Goal: Task Accomplishment & Management: Complete application form

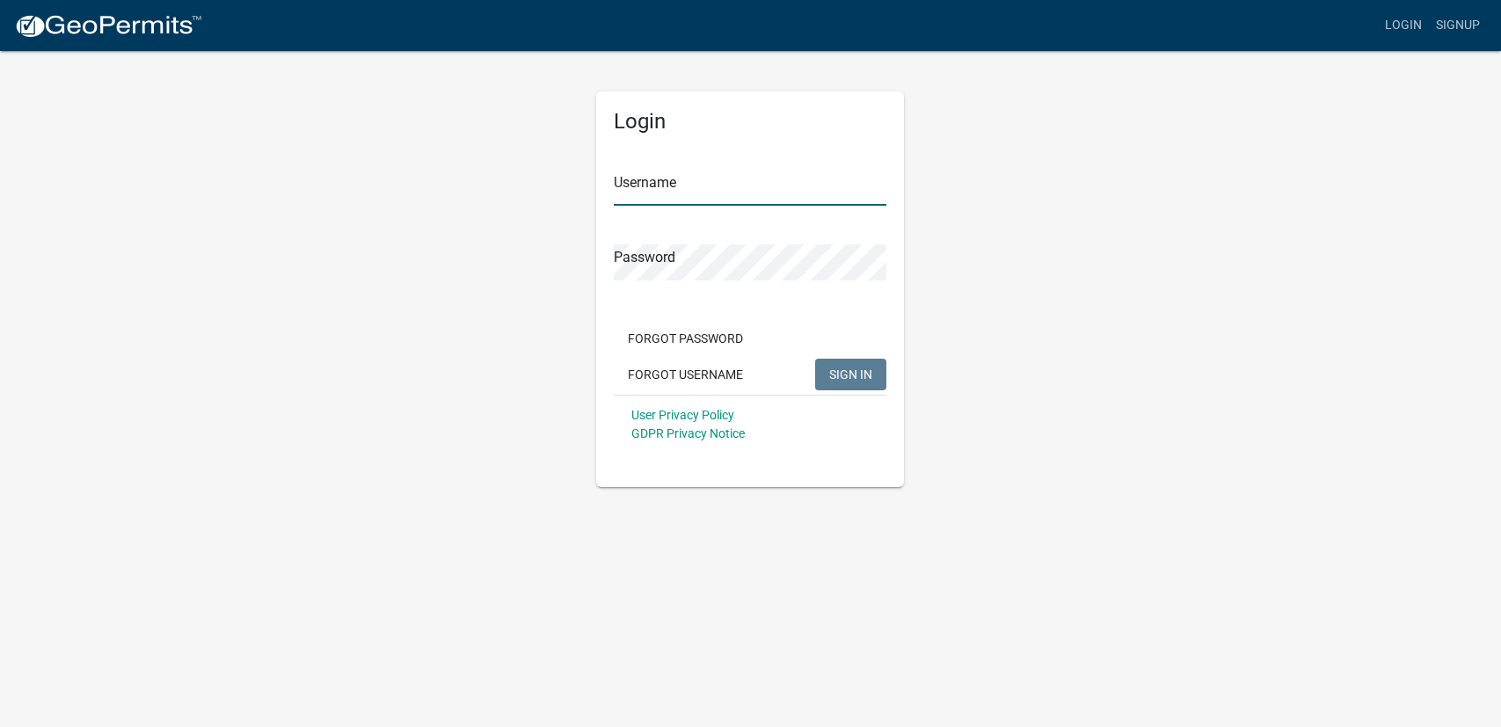
type input "[EMAIL_ADDRESS][DOMAIN_NAME]"
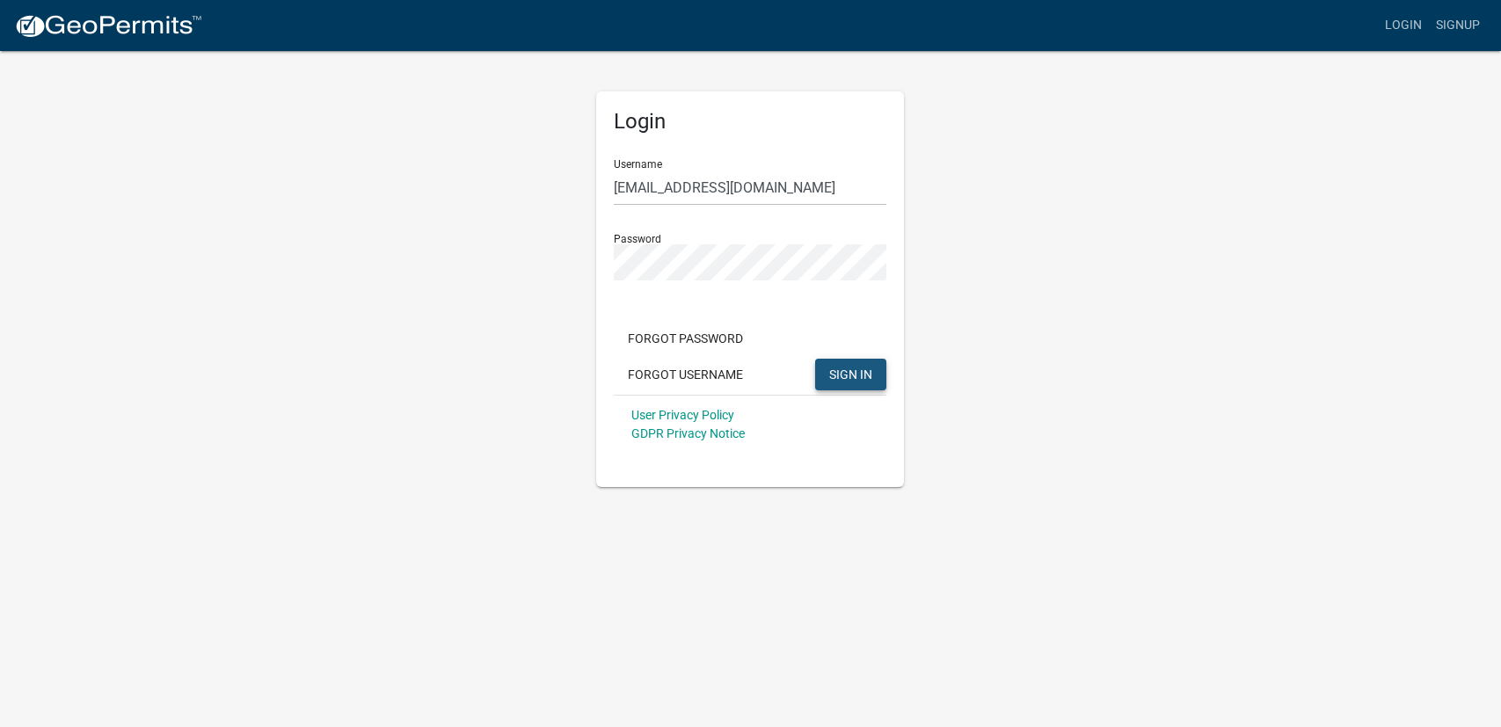
click at [847, 370] on span "SIGN IN" at bounding box center [850, 374] width 43 height 14
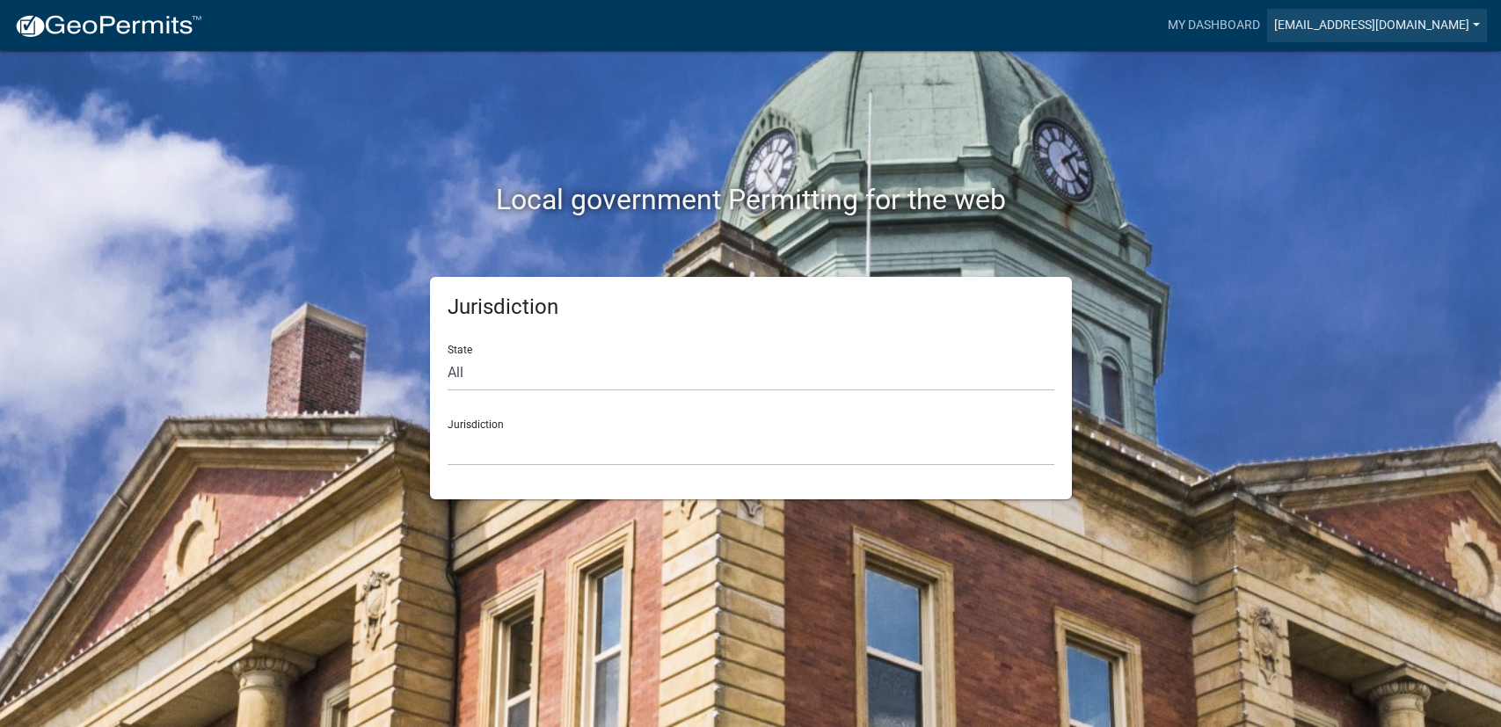
click at [1478, 25] on link "[EMAIL_ADDRESS][DOMAIN_NAME]" at bounding box center [1377, 25] width 220 height 33
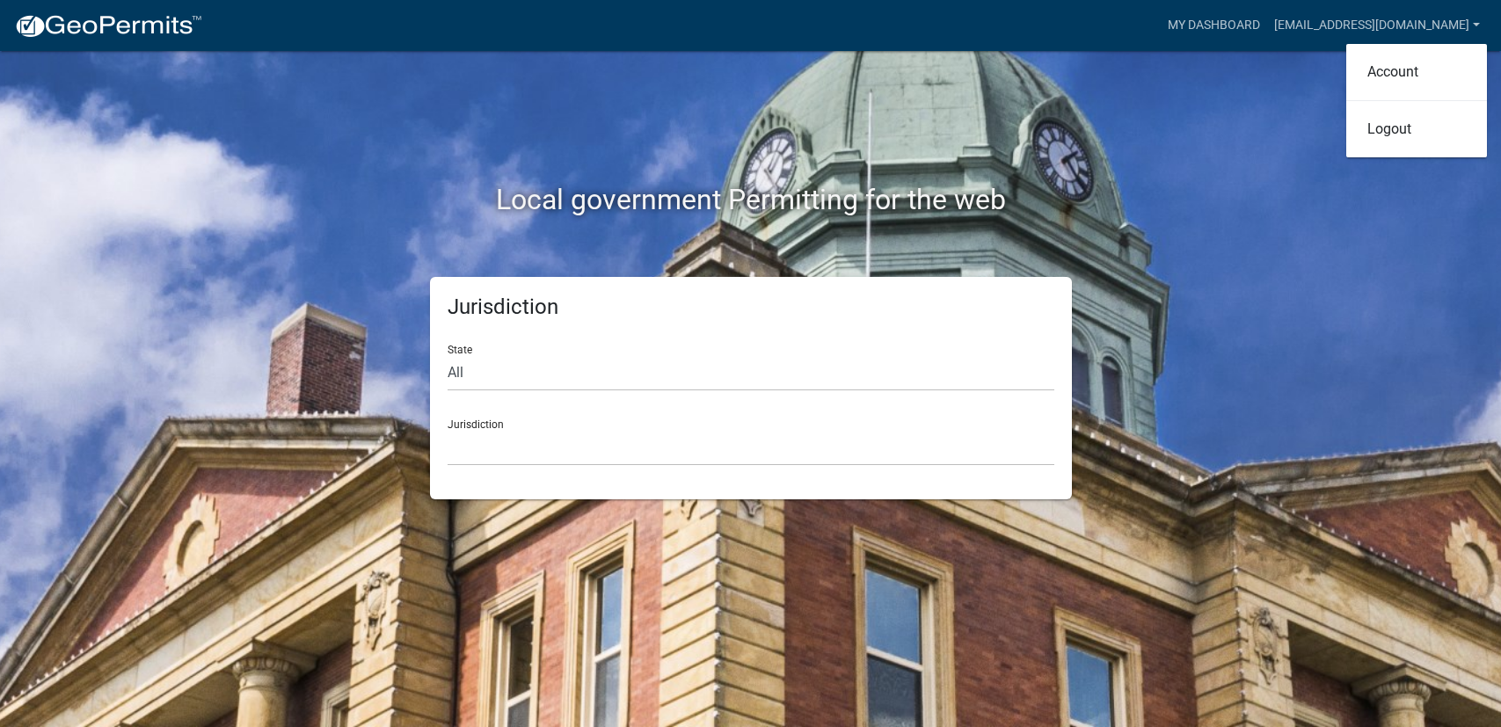
click at [908, 174] on div "Local government Permitting for the web" at bounding box center [751, 163] width 1002 height 225
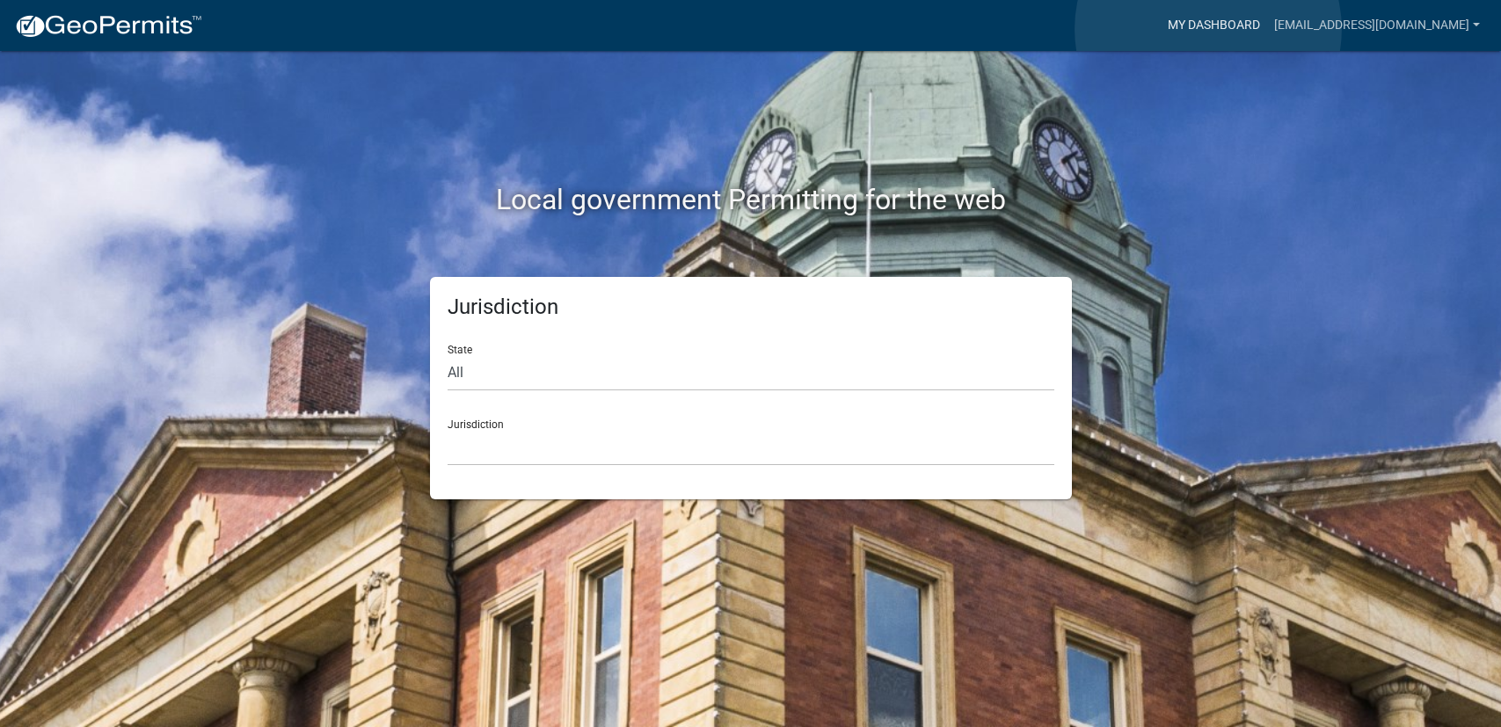
click at [1208, 29] on link "My Dashboard" at bounding box center [1214, 25] width 106 height 33
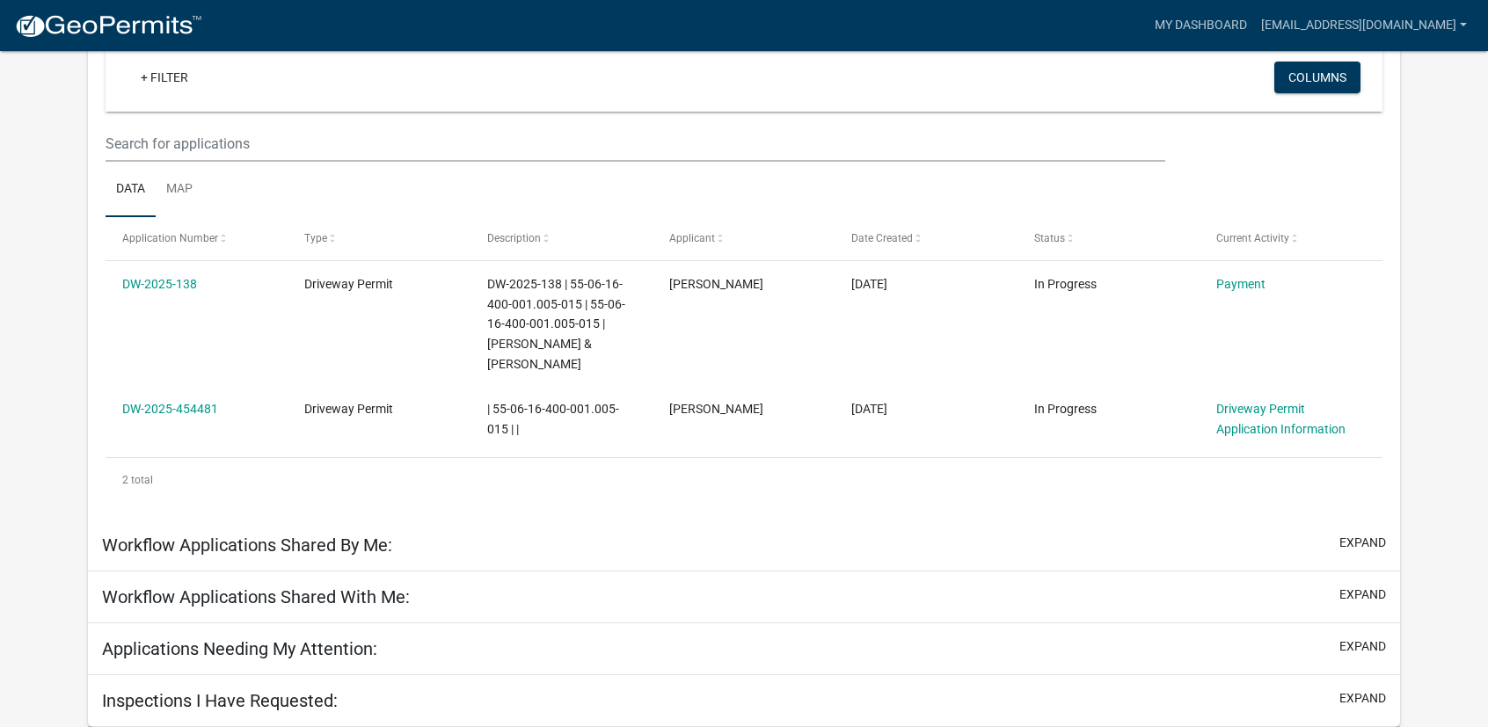
scroll to position [175, 0]
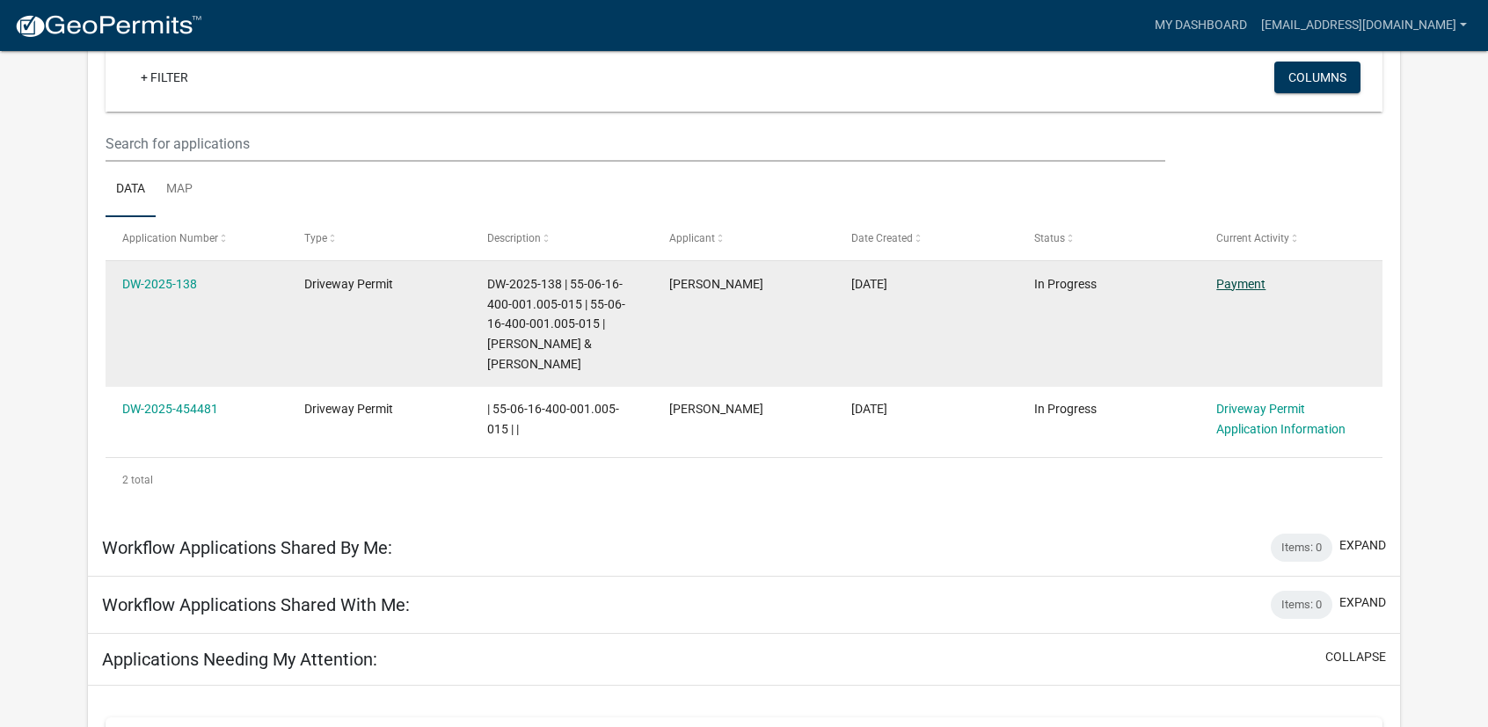
click at [1247, 281] on link "Payment" at bounding box center [1240, 284] width 49 height 14
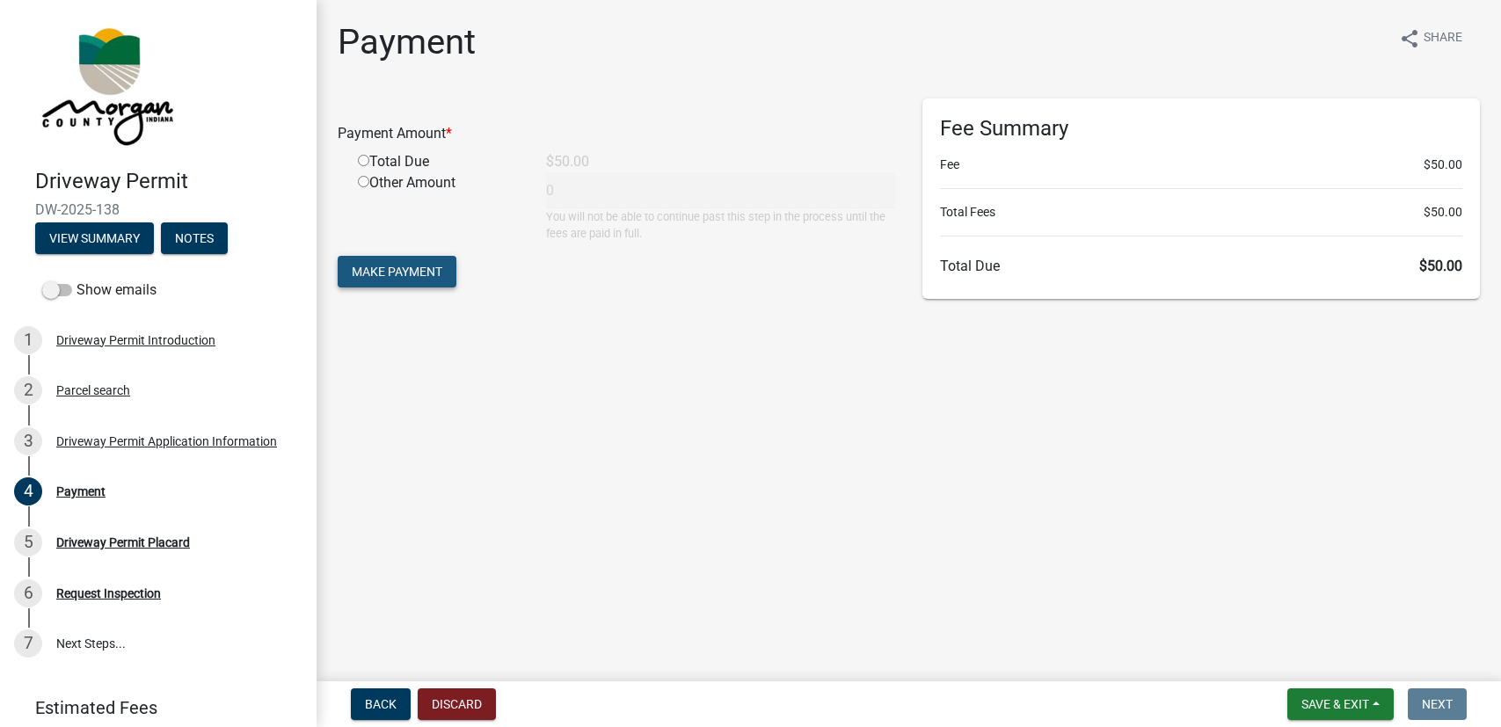
click at [391, 270] on span "Make Payment" at bounding box center [397, 272] width 91 height 14
click at [363, 181] on input "radio" at bounding box center [363, 181] width 11 height 11
radio input "true"
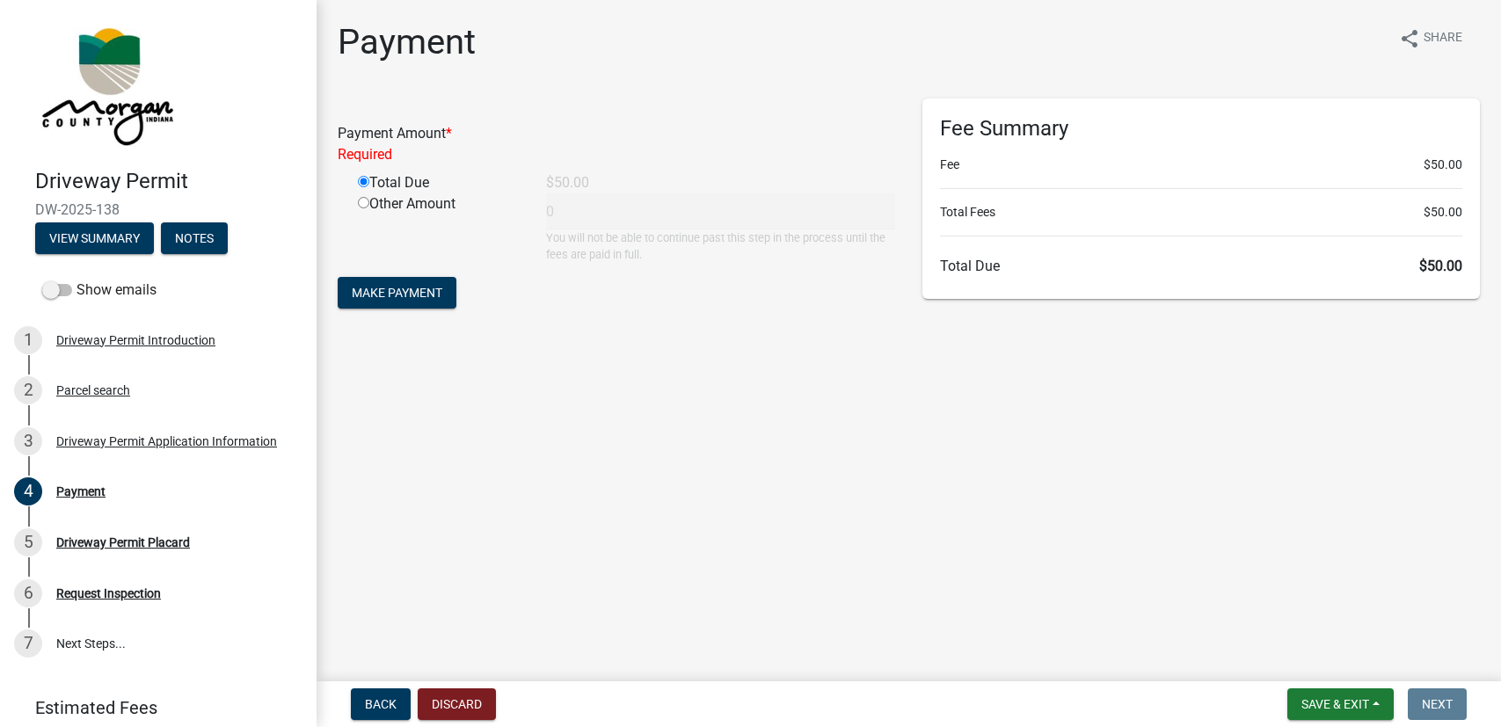
type input "50"
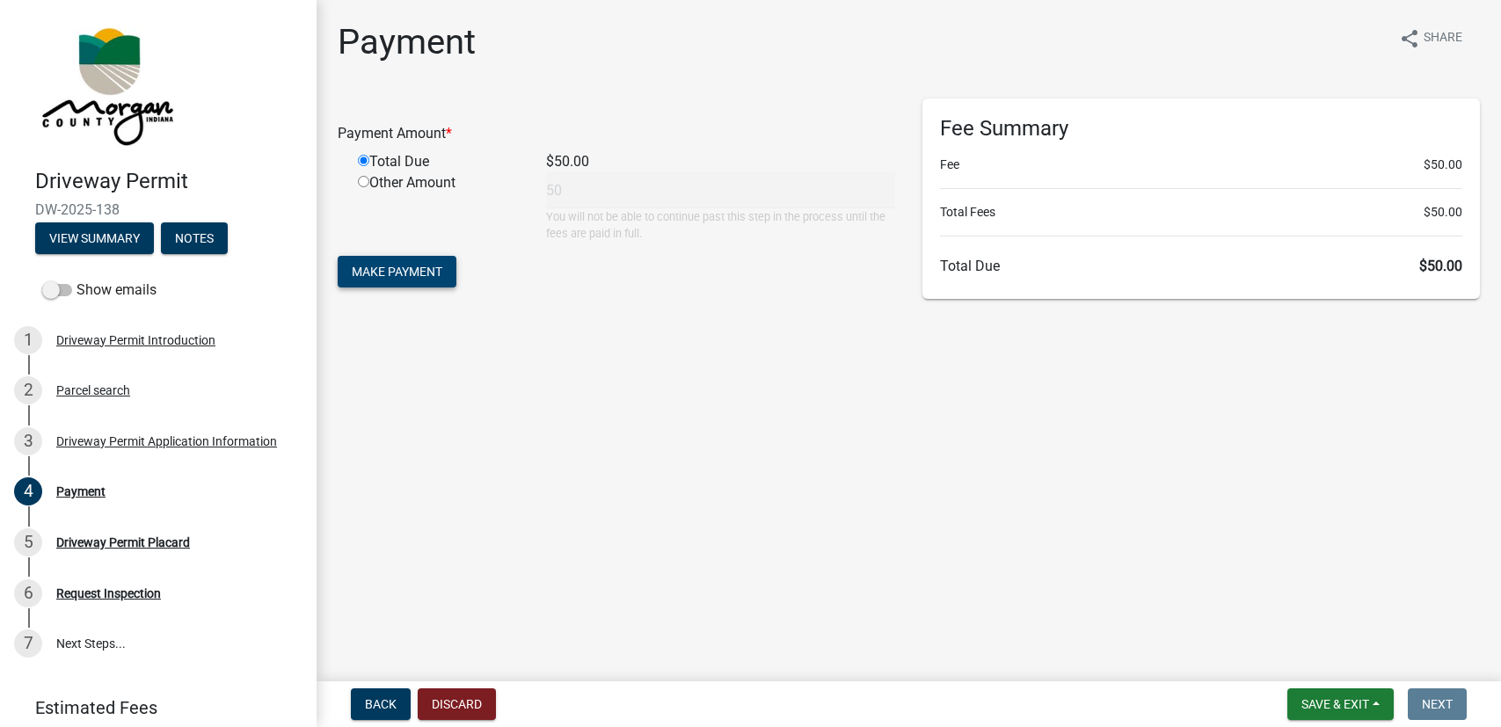
click at [422, 271] on span "Make Payment" at bounding box center [397, 272] width 91 height 14
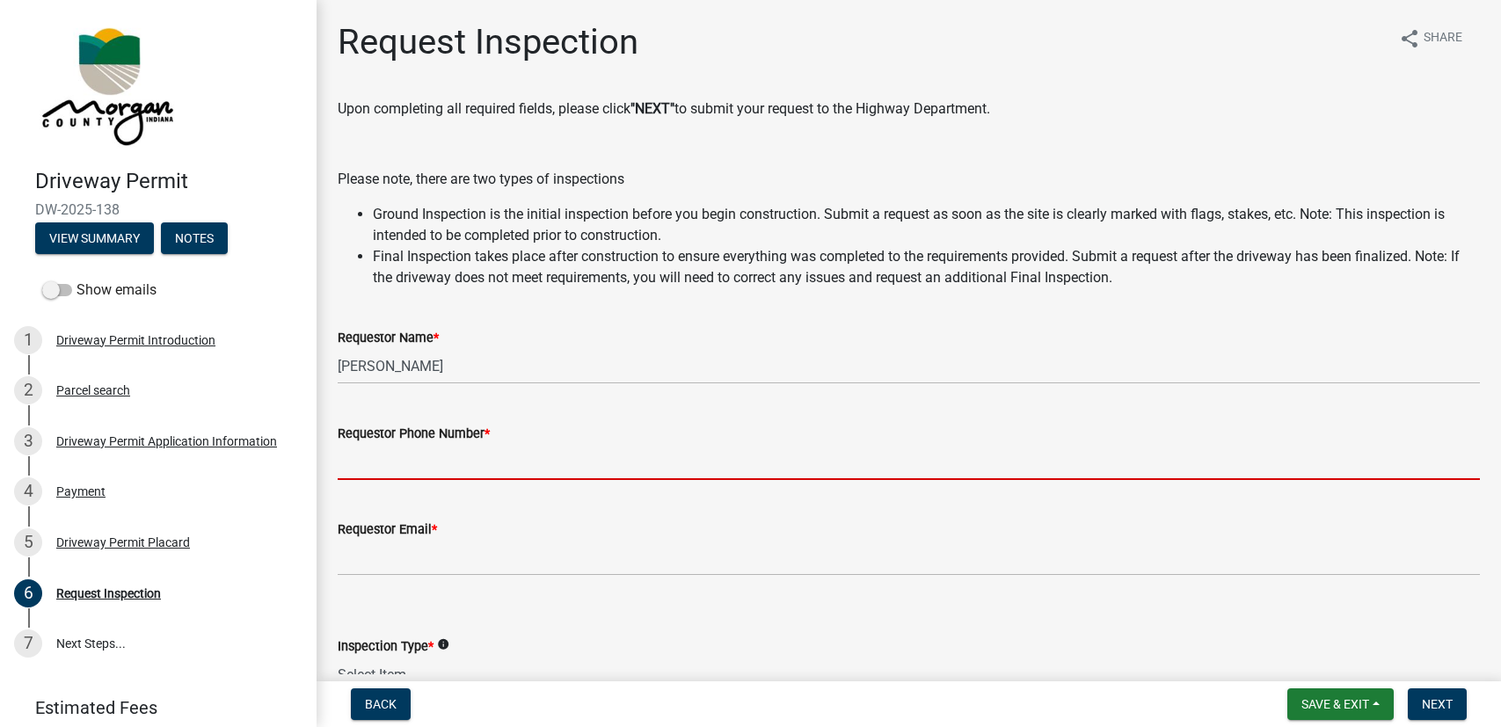
click at [557, 475] on input "Requestor Phone Number *" at bounding box center [909, 462] width 1142 height 36
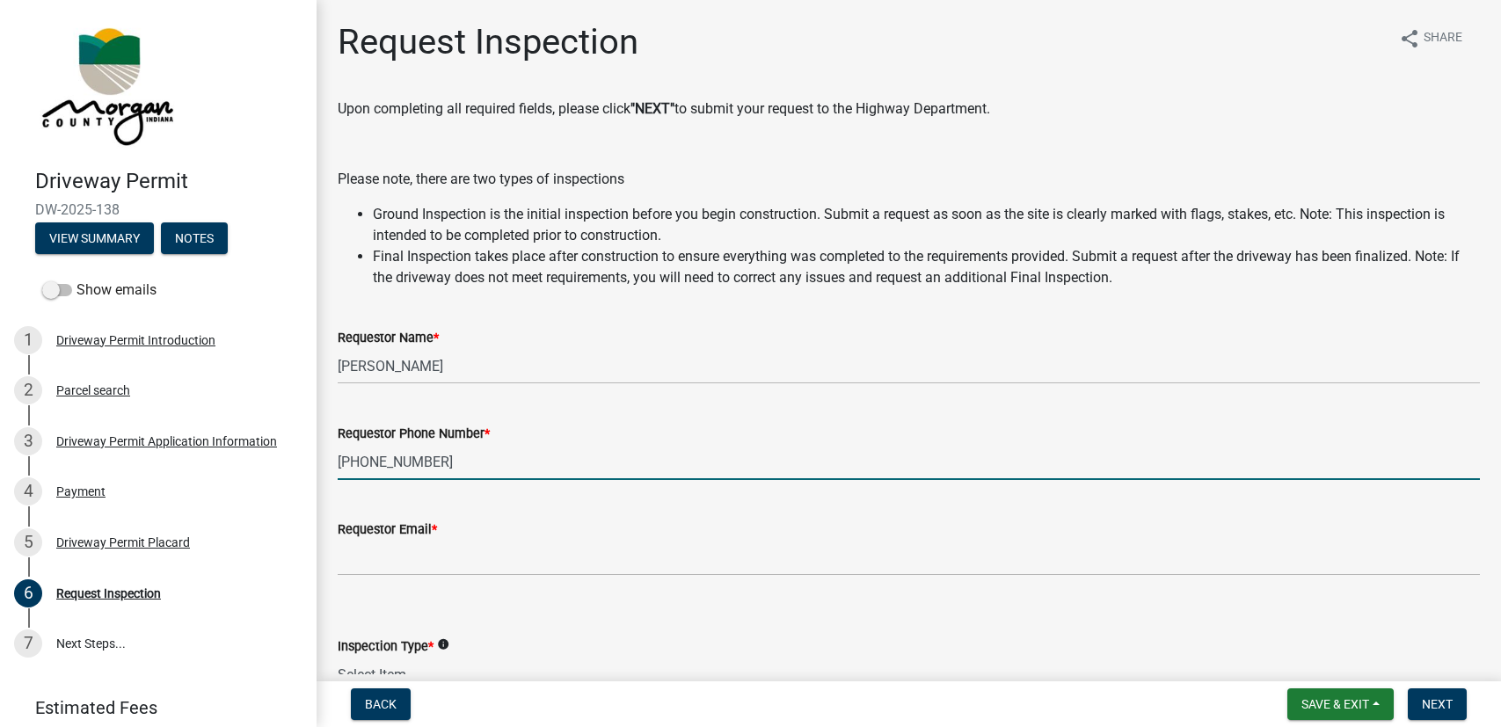
type input "[PHONE_NUMBER]"
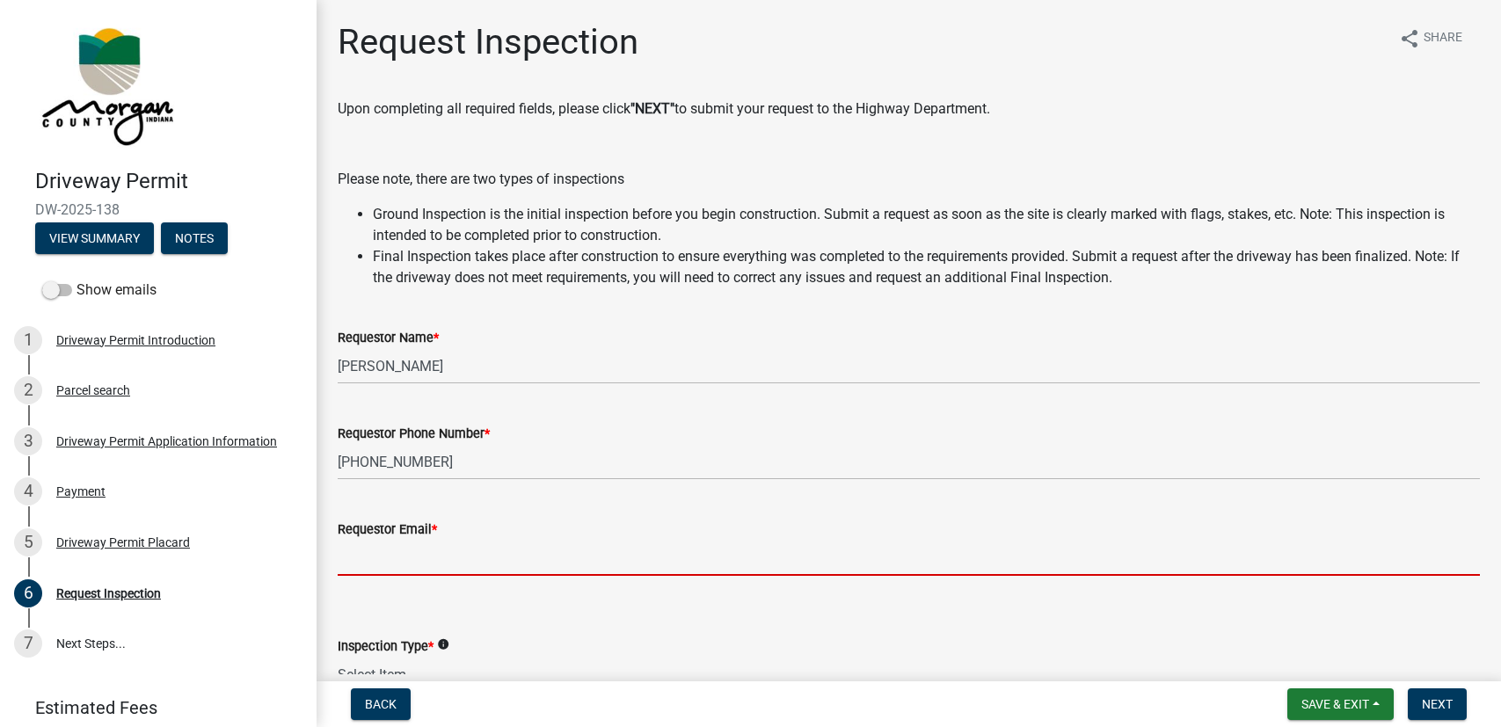
click at [517, 560] on input "Requestor Email *" at bounding box center [909, 558] width 1142 height 36
type input "[EMAIL_ADDRESS][DOMAIN_NAME]"
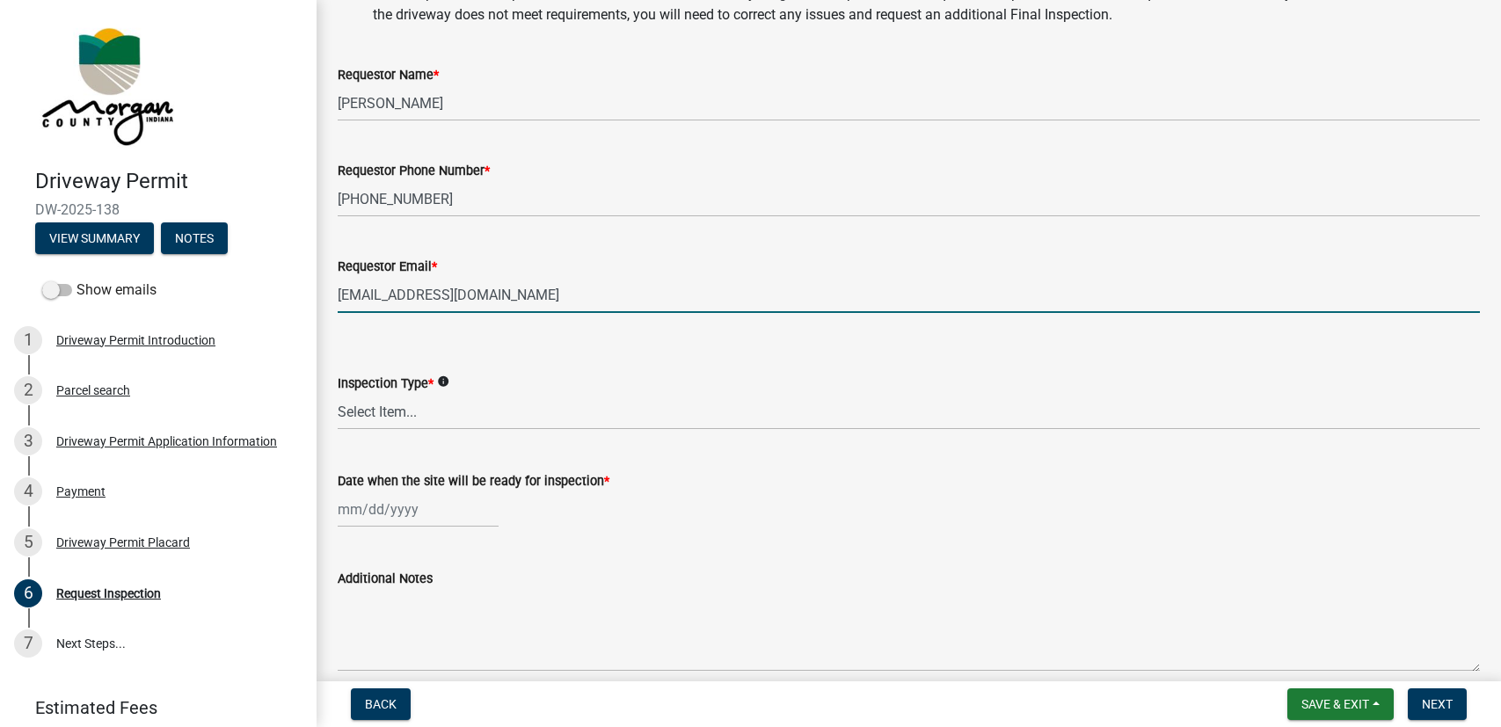
scroll to position [264, 0]
click at [447, 378] on icon "info" at bounding box center [443, 381] width 12 height 12
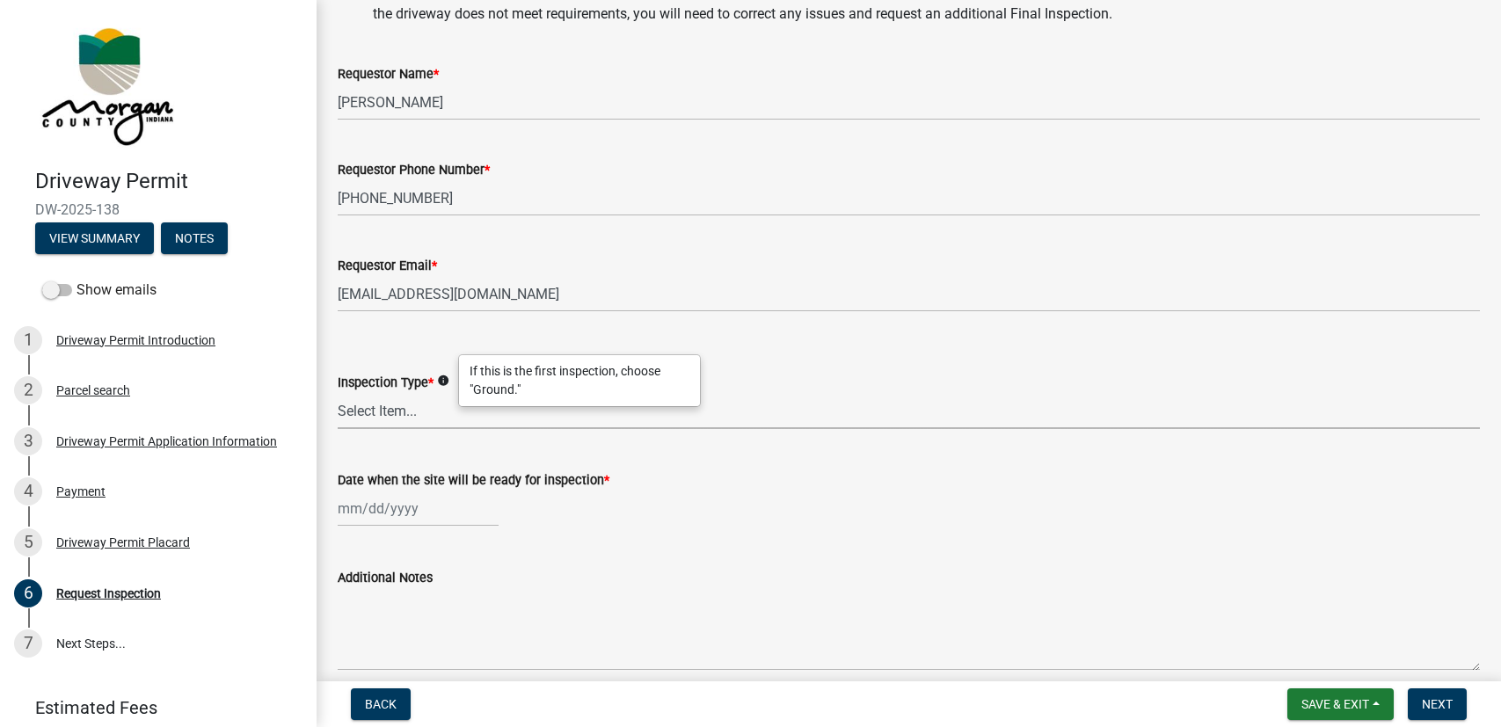
click at [412, 411] on select "Select Item... Ground Final" at bounding box center [909, 411] width 1142 height 36
click at [338, 393] on select "Select Item... Ground Final" at bounding box center [909, 411] width 1142 height 36
select select "dfa65b67-c15e-48ca-ba74-3b729e7c073f"
click at [407, 504] on div at bounding box center [418, 509] width 161 height 36
select select "10"
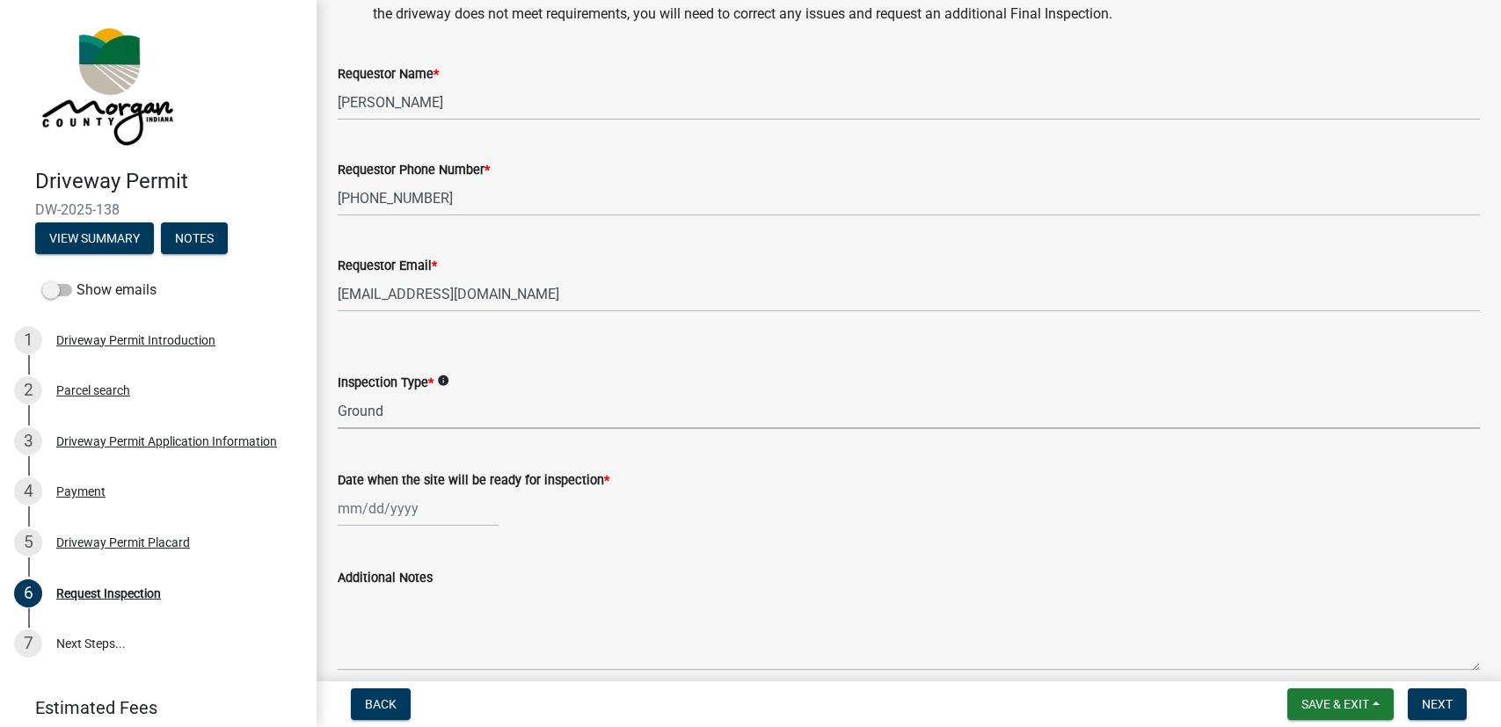
select select "2025"
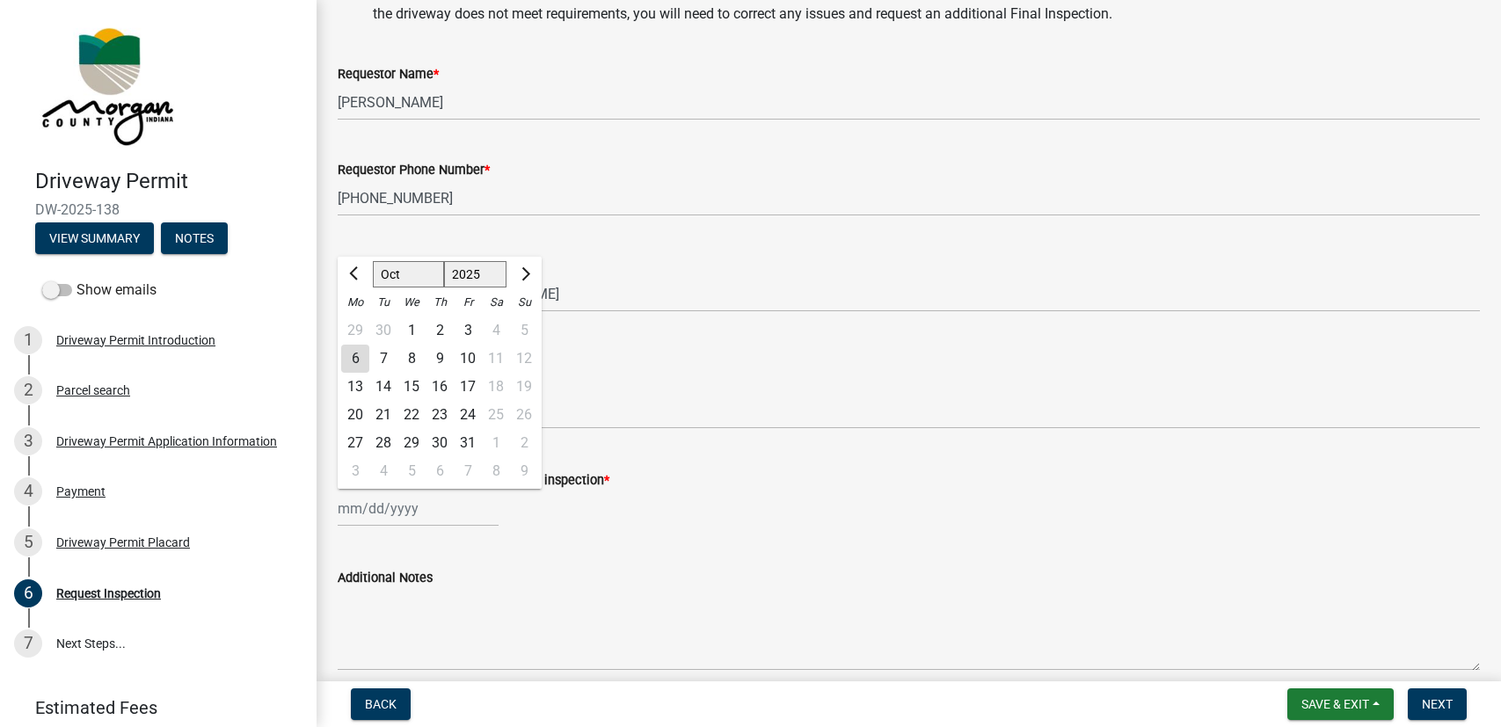
click at [355, 359] on div "6" at bounding box center [355, 359] width 28 height 28
type input "[DATE]"
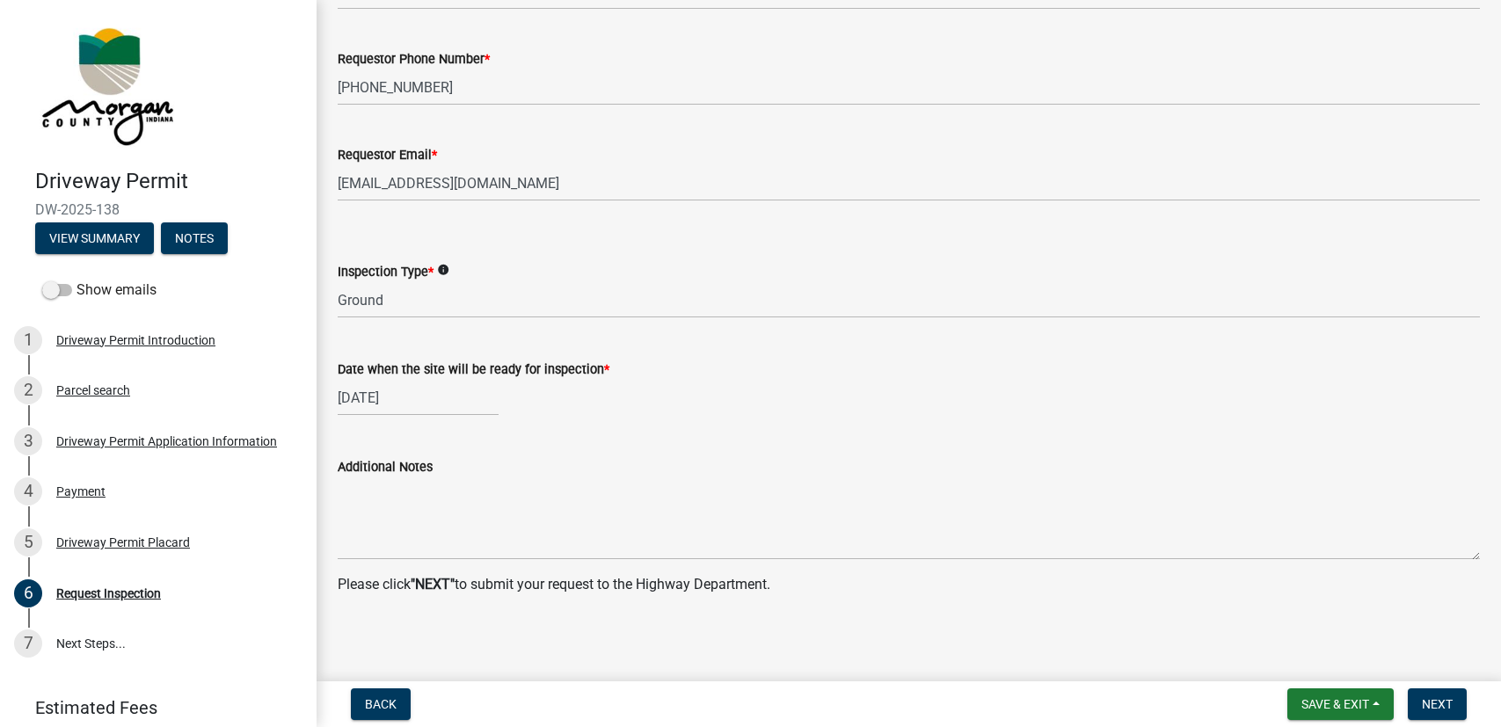
scroll to position [378, 0]
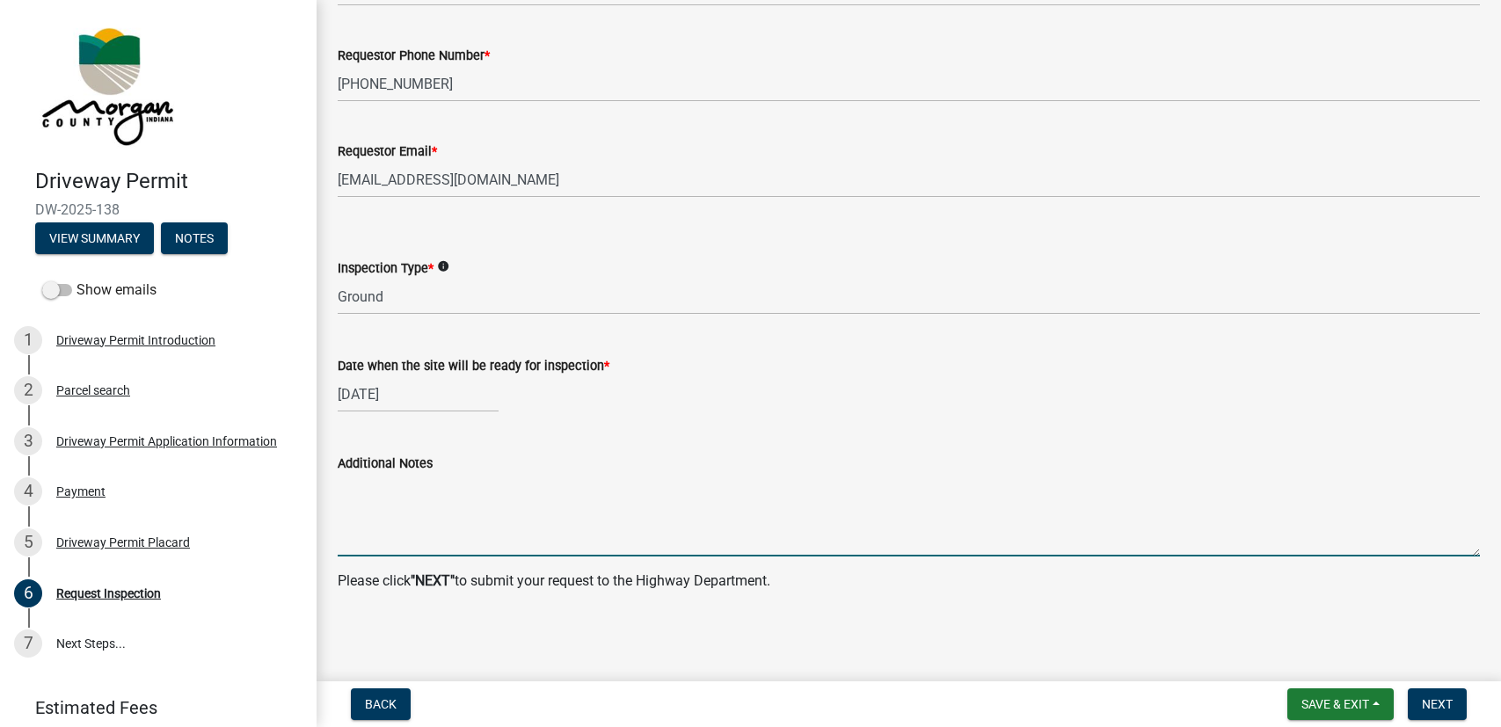
click at [438, 536] on textarea "Additional Notes" at bounding box center [909, 515] width 1142 height 83
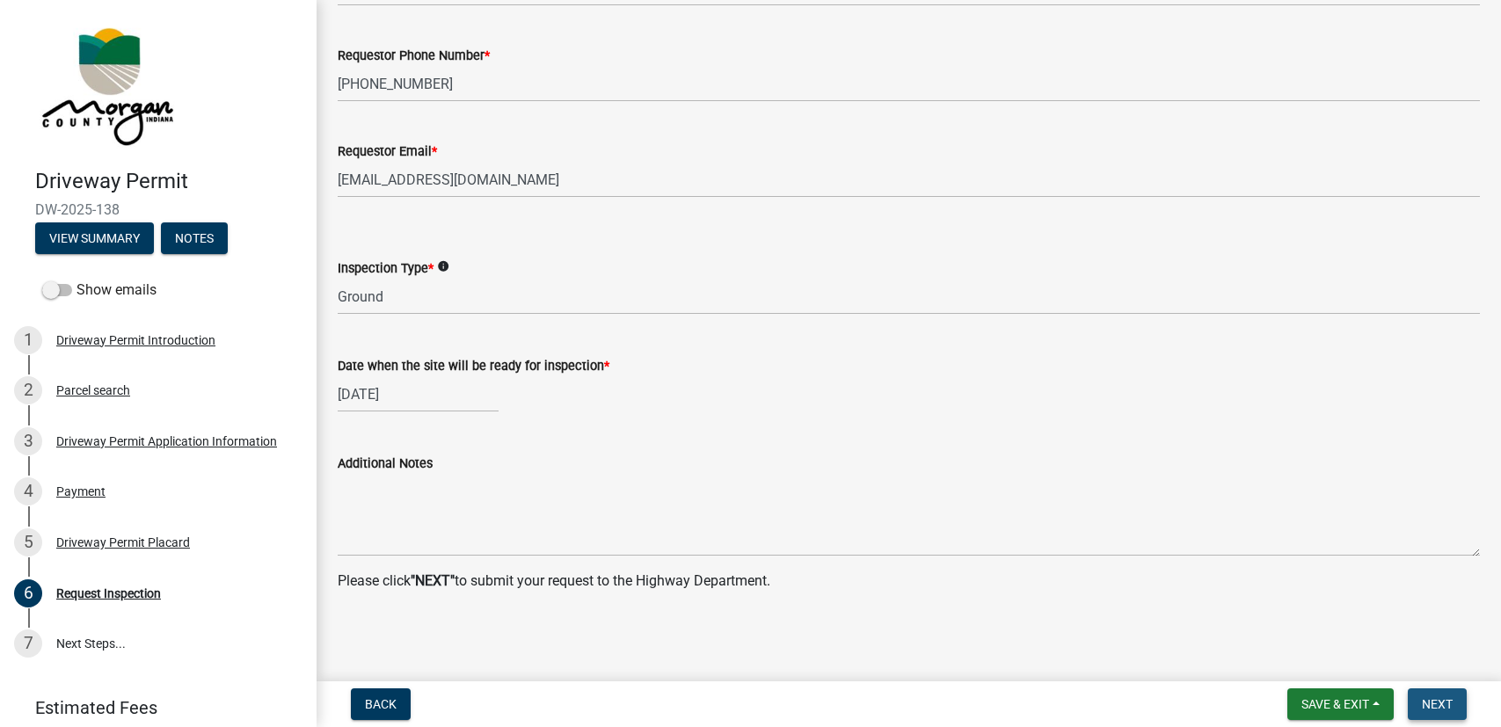
click at [1454, 699] on button "Next" at bounding box center [1437, 704] width 59 height 32
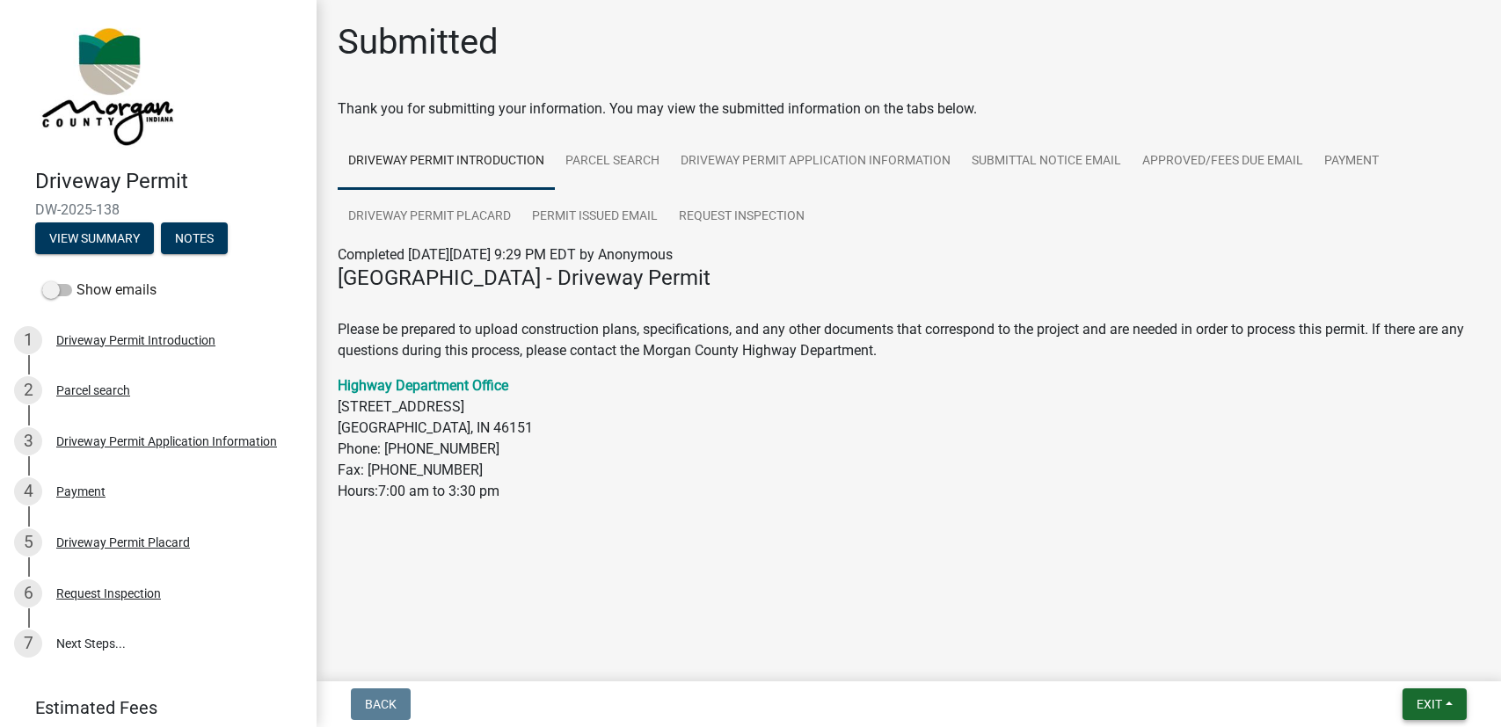
click at [1448, 705] on button "Exit" at bounding box center [1434, 704] width 64 height 32
click at [1393, 654] on button "Save & Exit" at bounding box center [1396, 658] width 141 height 42
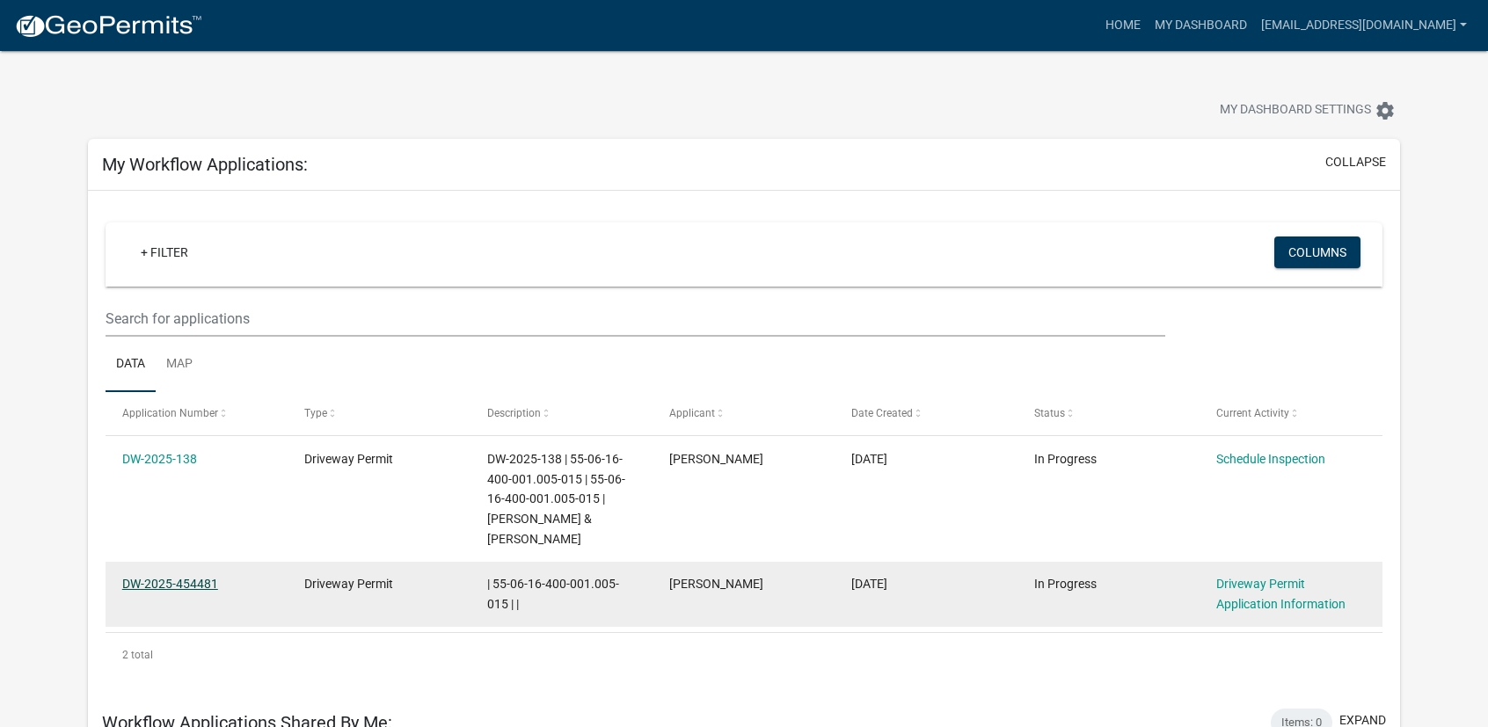
click at [209, 580] on link "DW-2025-454481" at bounding box center [170, 584] width 96 height 14
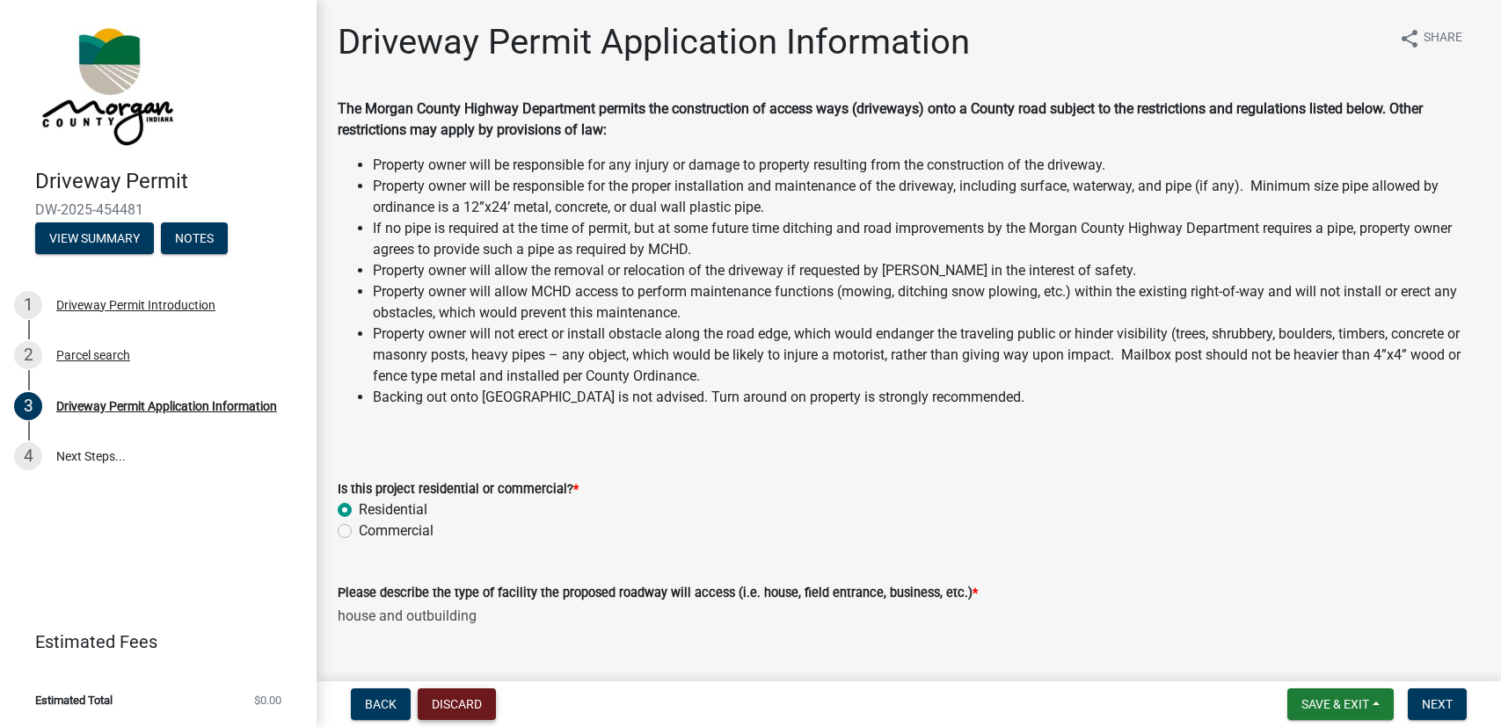
click at [462, 704] on button "Discard" at bounding box center [457, 704] width 78 height 32
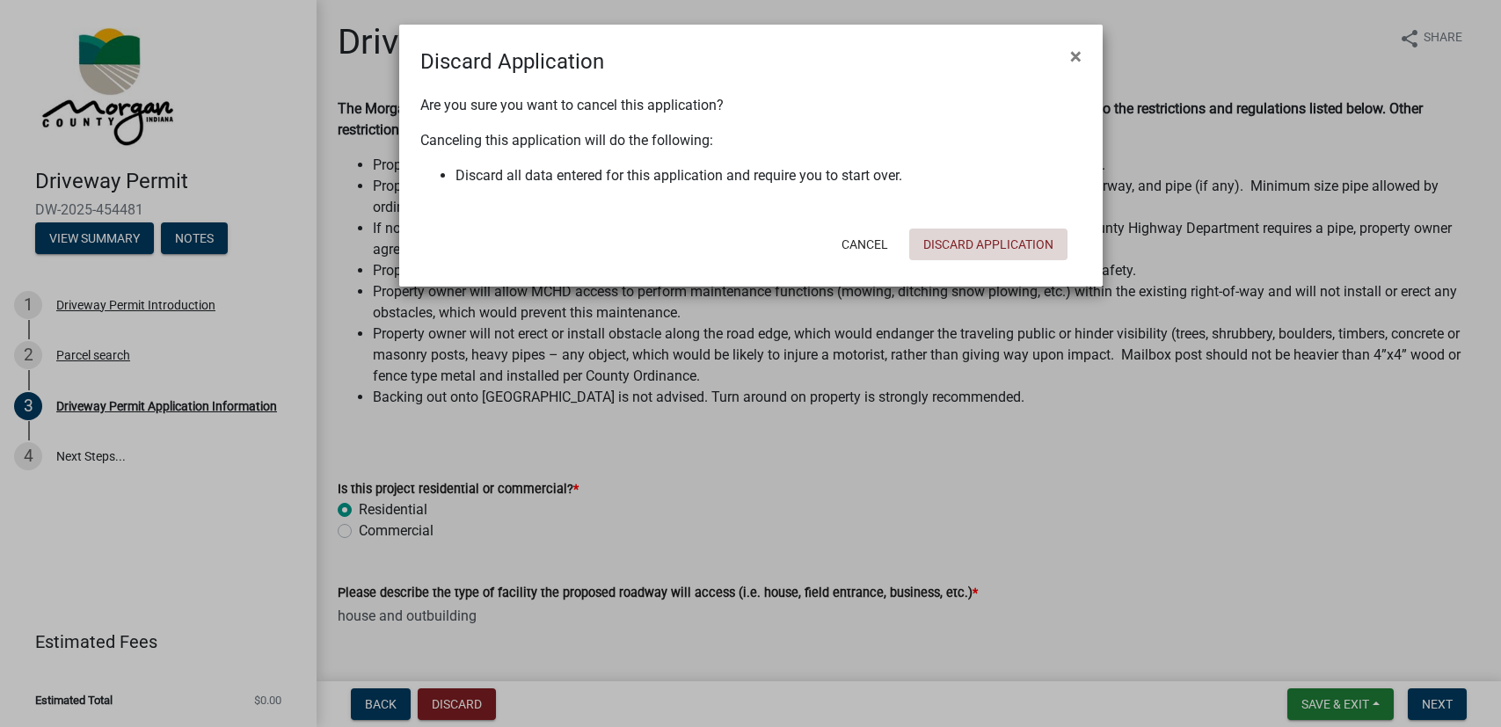
click at [947, 242] on button "Discard Application" at bounding box center [988, 245] width 158 height 32
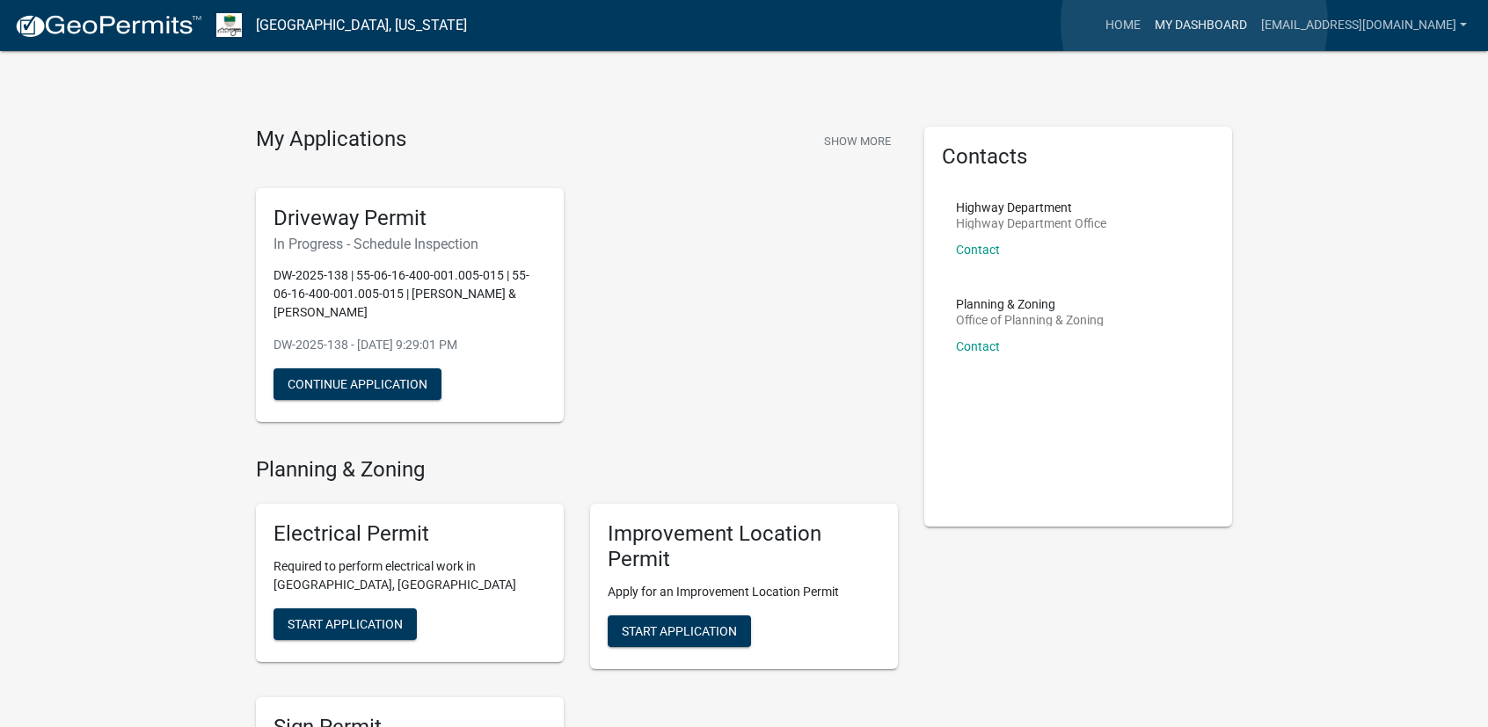
click at [1194, 23] on link "My Dashboard" at bounding box center [1200, 25] width 106 height 33
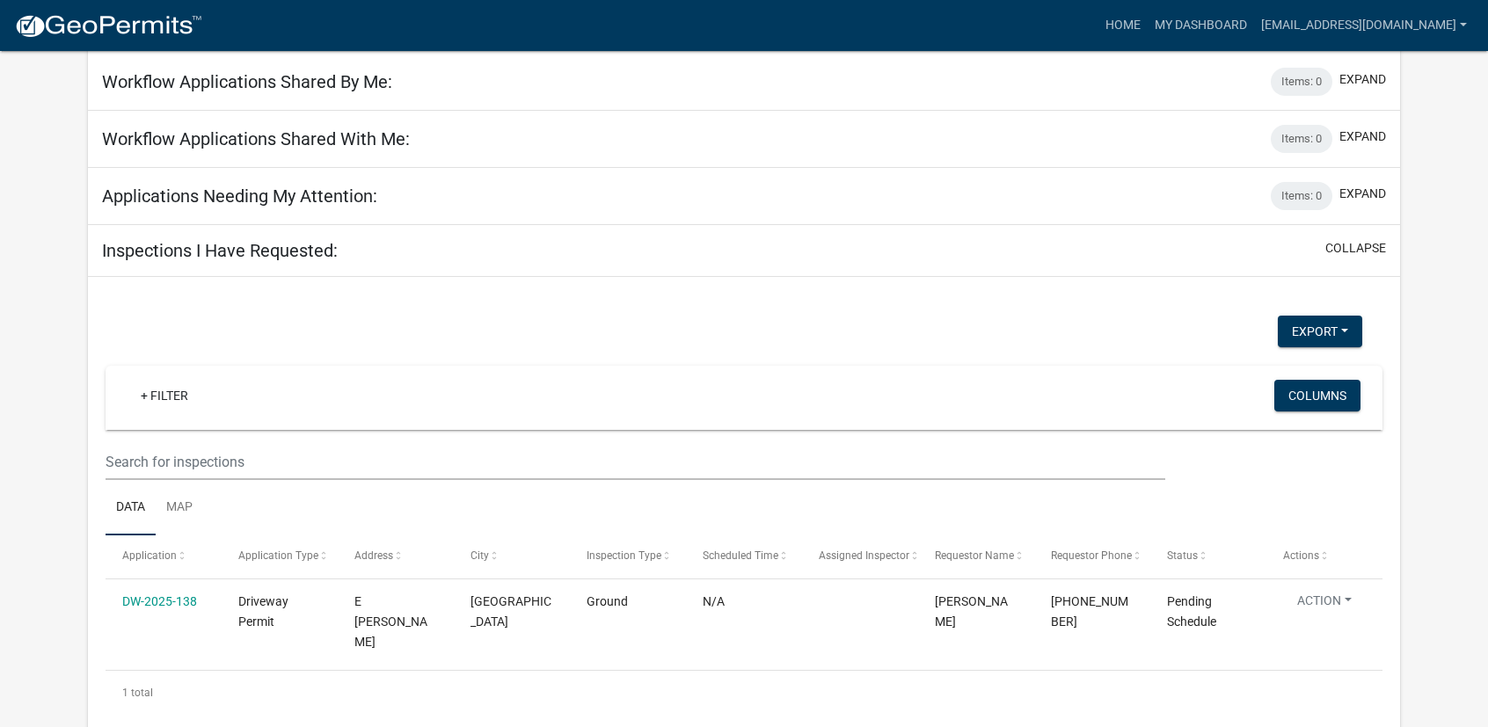
scroll to position [587, 0]
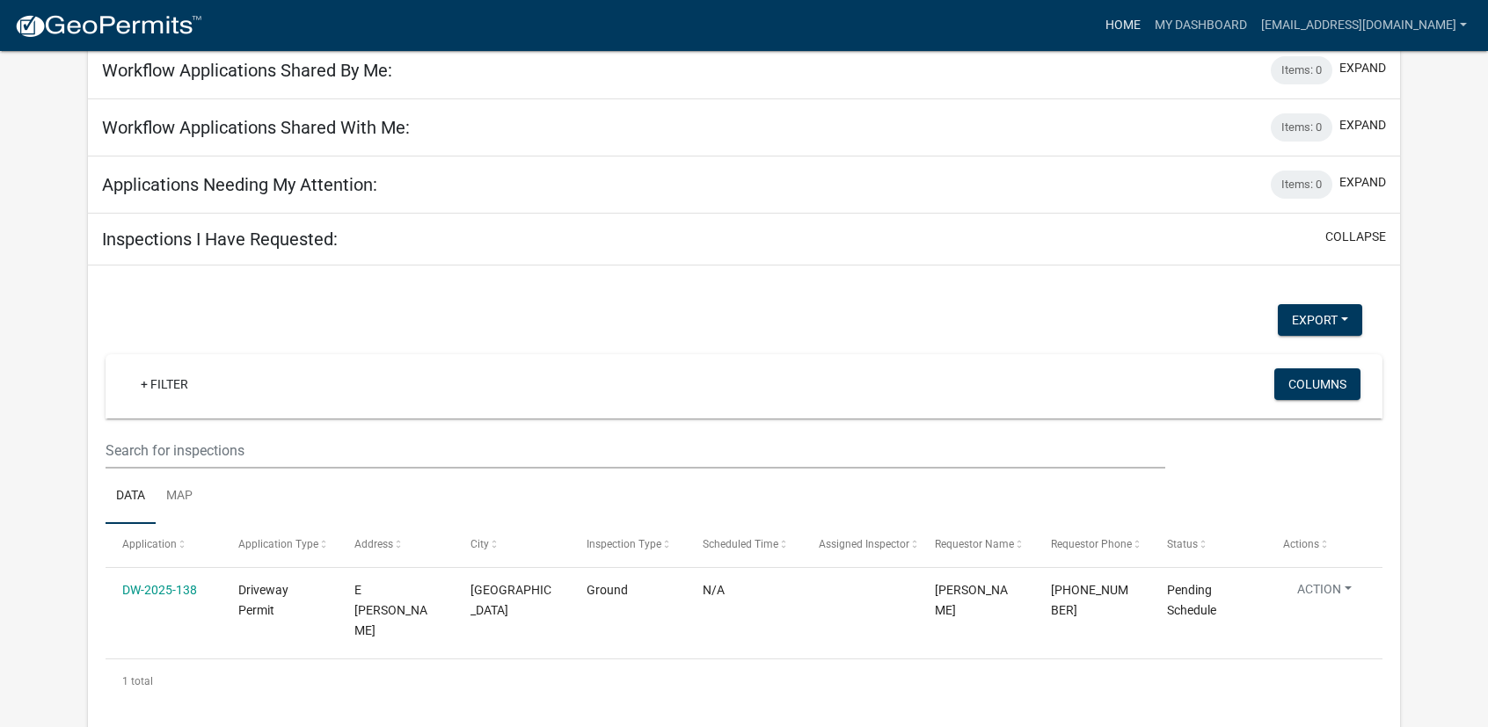
click at [1116, 23] on link "Home" at bounding box center [1122, 25] width 49 height 33
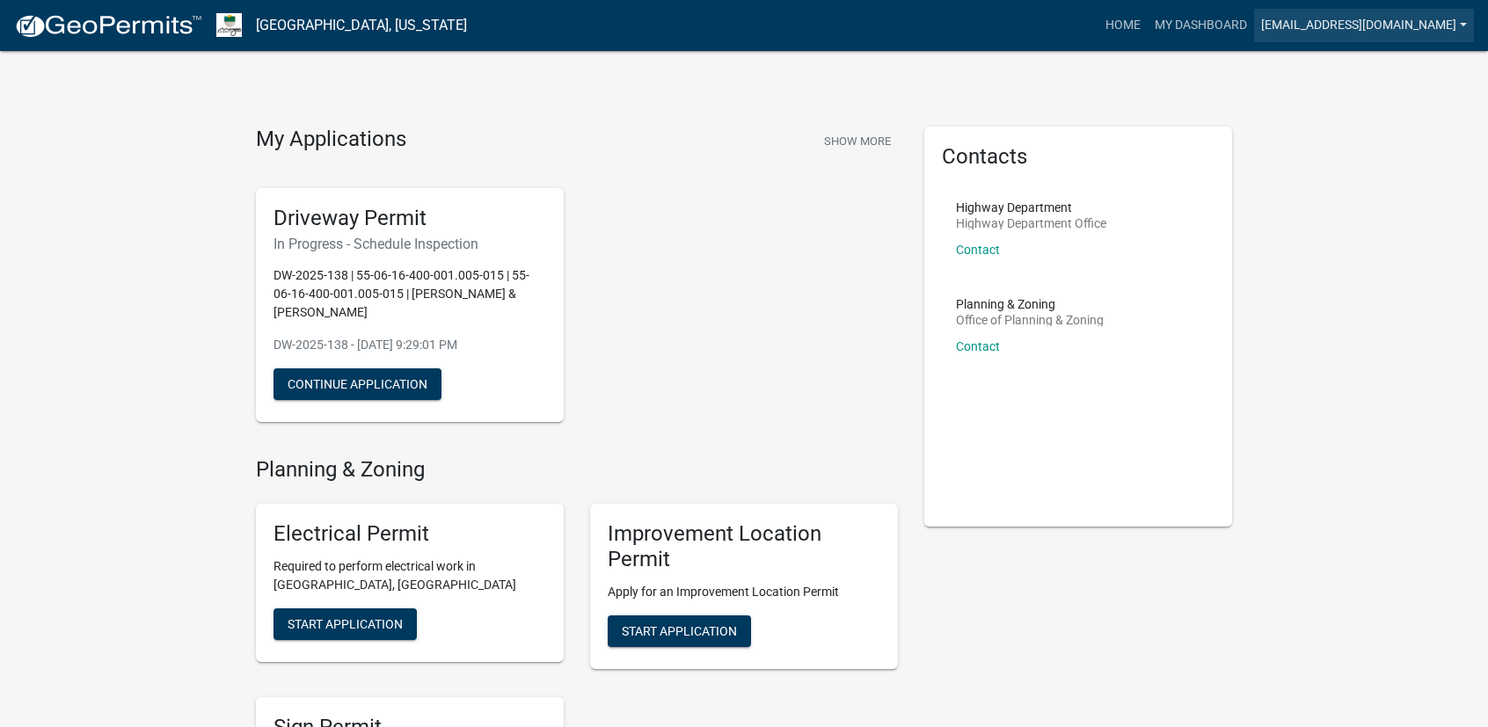
click at [1465, 24] on link "[EMAIL_ADDRESS][DOMAIN_NAME]" at bounding box center [1364, 25] width 220 height 33
click at [1344, 135] on link "Logout" at bounding box center [1403, 129] width 141 height 42
